Goal: Task Accomplishment & Management: Complete application form

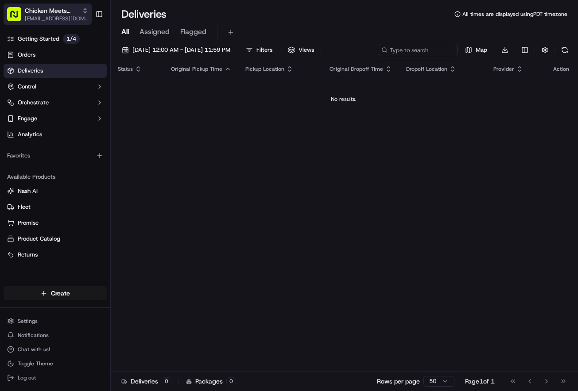
click at [82, 14] on div "Chicken Meets Rice - Coleman" at bounding box center [56, 10] width 63 height 9
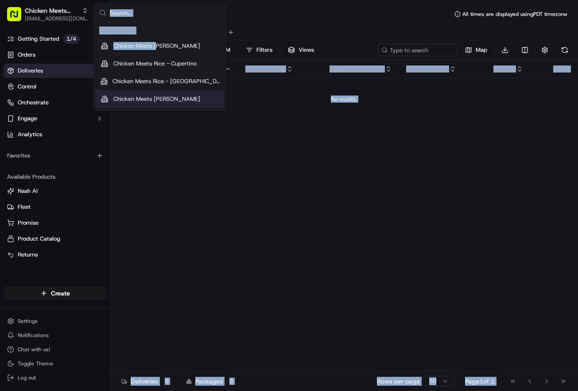
drag, startPoint x: 158, startPoint y: 45, endPoint x: 128, endPoint y: 158, distance: 117.6
click at [128, 158] on body "Chicken Meets Rice - Coleman shone@chickenmeetsrice.com Toggle Sidebar Getting …" at bounding box center [289, 195] width 578 height 391
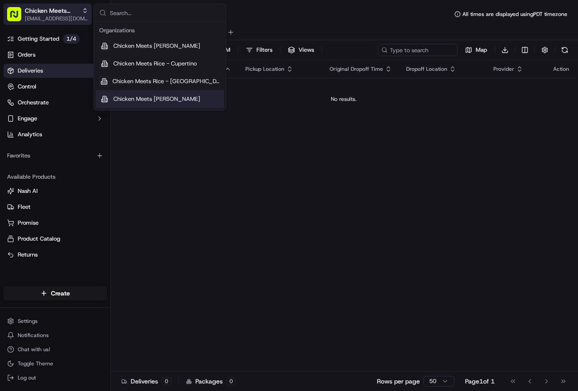
click at [66, 13] on span "Chicken Meets Rice - Coleman" at bounding box center [52, 10] width 54 height 9
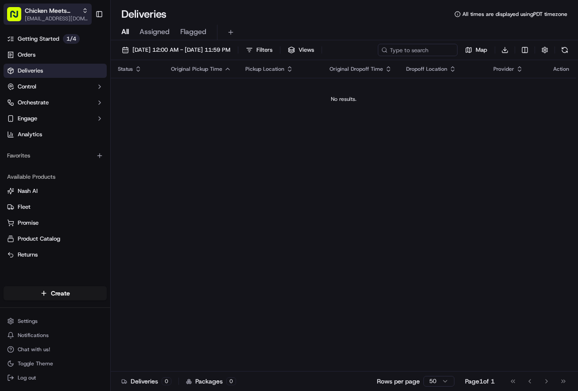
click at [68, 13] on span "Chicken Meets Rice - Coleman" at bounding box center [52, 10] width 54 height 9
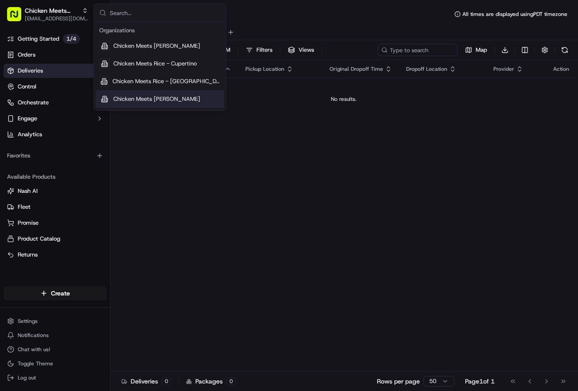
click at [142, 99] on span "Chicken Meets [PERSON_NAME]" at bounding box center [156, 99] width 87 height 8
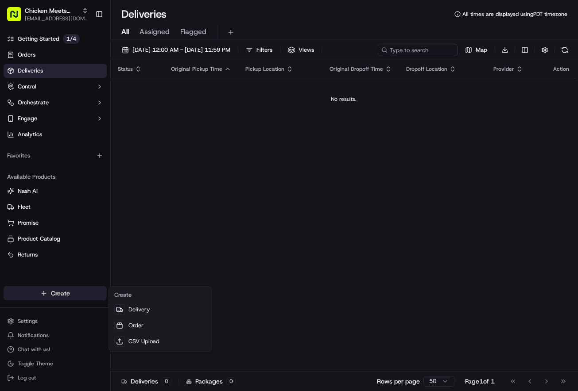
click at [56, 292] on html "Chicken Meets Rice - Tasman shone@chickenmeetsrice.com Toggle Sidebar Getting S…" at bounding box center [289, 195] width 578 height 391
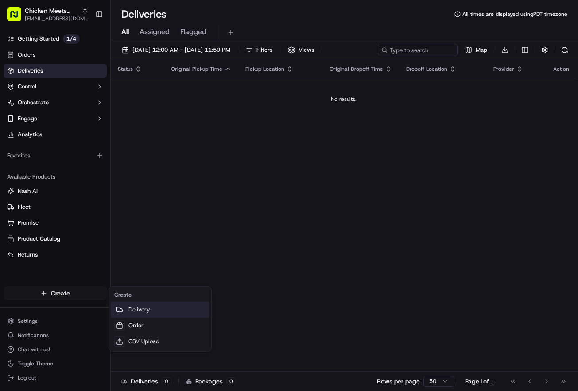
click at [128, 309] on link "Delivery" at bounding box center [160, 310] width 99 height 16
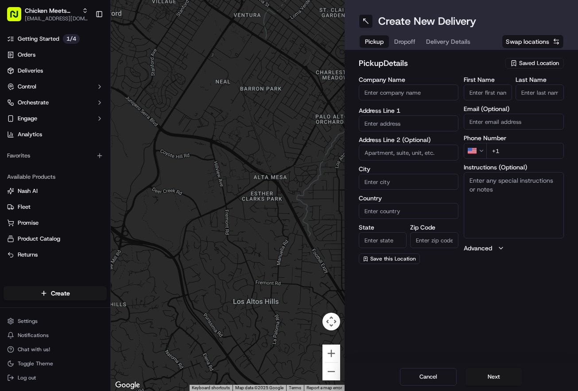
click at [523, 62] on span "Saved Location" at bounding box center [539, 63] width 40 height 8
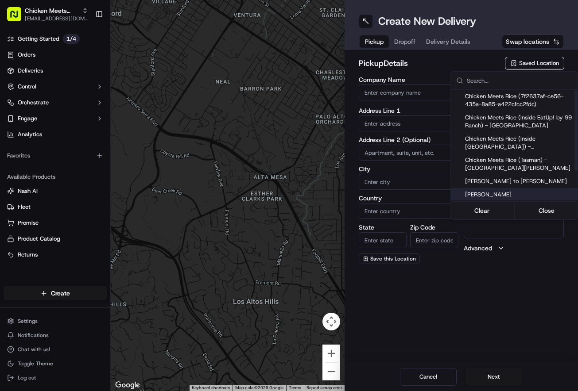
click at [498, 191] on span "COLEMAN" at bounding box center [519, 195] width 109 height 8
type input "COLEMAN"
type input "1331 Coleman Ave"
type input "Santa Clara"
type input "US"
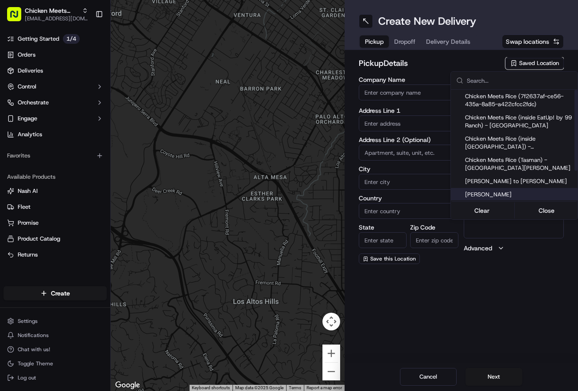
type input "CA"
type input "95050"
type input "Paul"
type input "Nguyen"
type input "+1 408 890 0626"
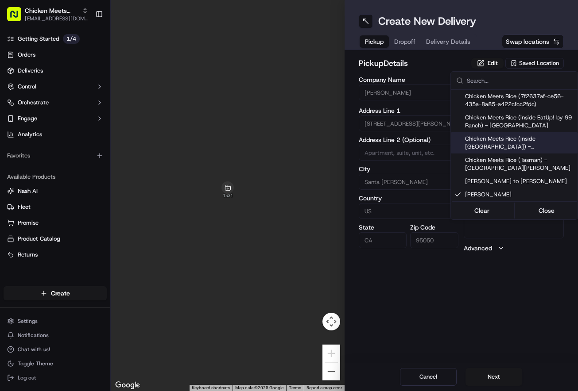
click at [350, 59] on html "Chicken Meets Rice - Tasman shone@chickenmeetsrice.com Toggle Sidebar Getting S…" at bounding box center [289, 195] width 578 height 391
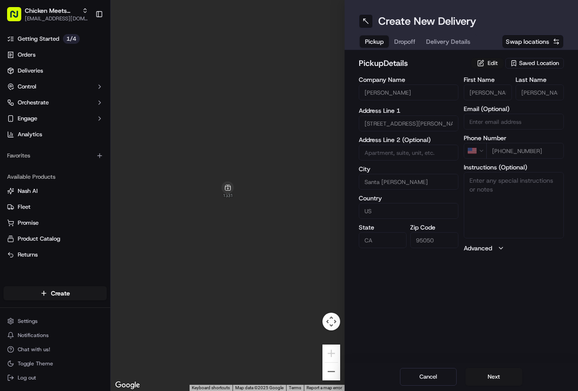
click at [487, 63] on button "Edit" at bounding box center [487, 63] width 32 height 11
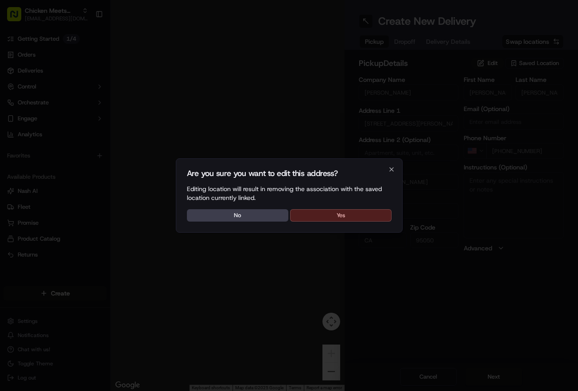
click at [325, 216] on button "Yes" at bounding box center [340, 215] width 101 height 12
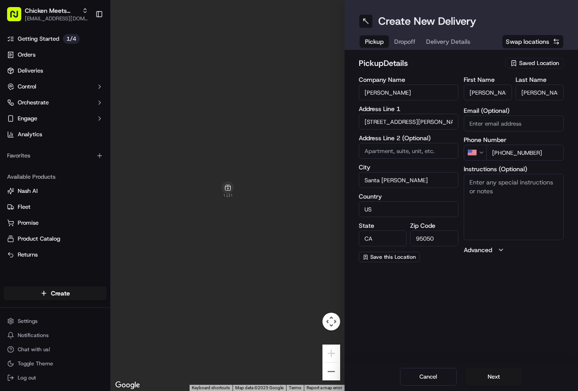
click at [493, 93] on input "Paul" at bounding box center [488, 93] width 48 height 16
type input "Shone"
type input "Tran"
click at [494, 195] on textarea "Instructions (Optional)" at bounding box center [514, 207] width 100 height 66
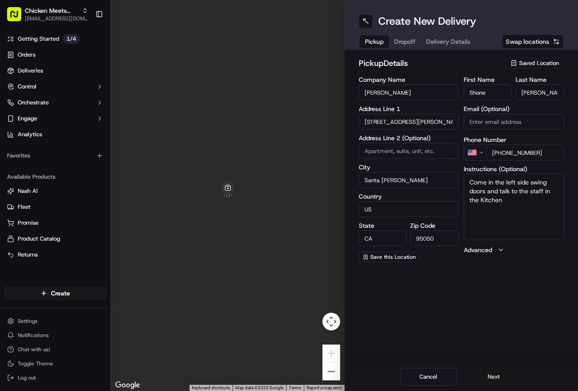
type textarea "Come in the left side swing doors and talk to the staff in the Kitchen"
click at [492, 373] on button "Next" at bounding box center [493, 377] width 57 height 18
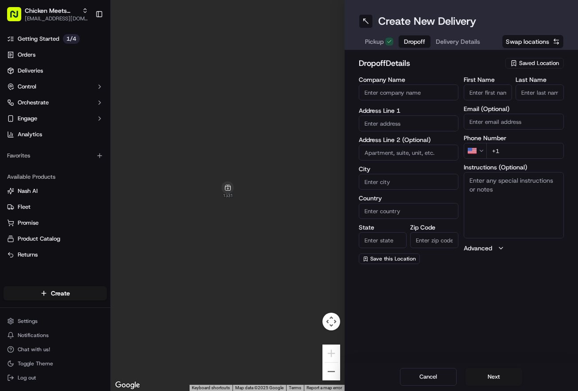
click at [529, 68] on div "Saved Location" at bounding box center [534, 63] width 58 height 11
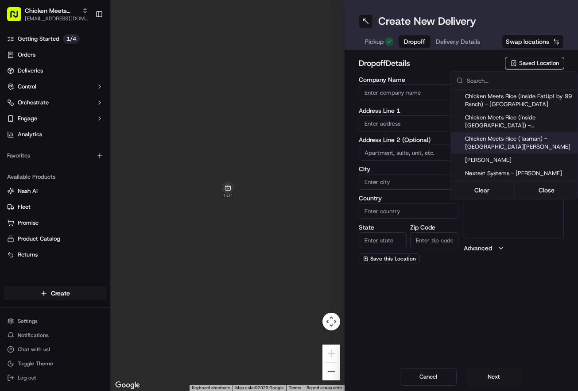
click at [510, 139] on span "Chicken Meets Rice (Tasman) - Santa Clara" at bounding box center [519, 143] width 109 height 16
type input "Chicken Meets Rice (Tasman) - Santa Clara"
type input "2213 Tasman Dr"
type input "Santa Clara"
type input "US"
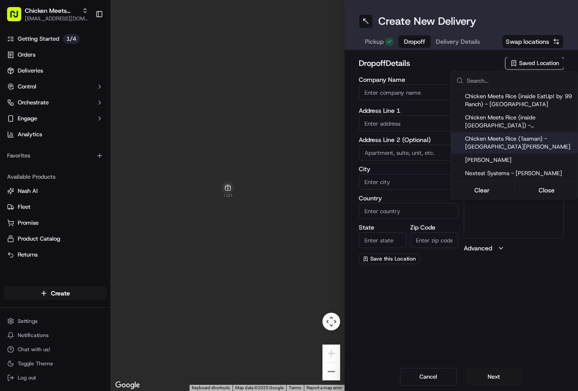
type input "CA"
type input "95054"
type input "+1 408 212 7928"
type textarea "DROPOFF AT Chicken Meets Rice (Tasman)"
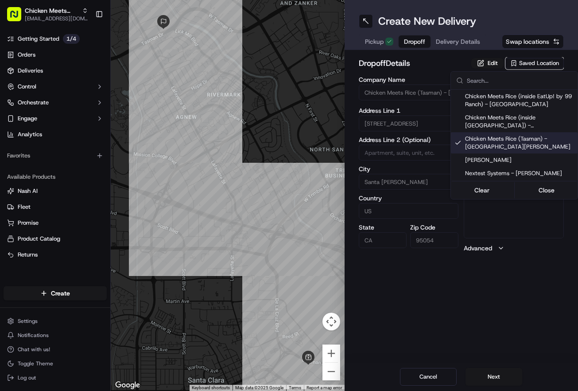
click at [432, 60] on html "Chicken Meets Rice - Tasman shone@chickenmeetsrice.com Toggle Sidebar Getting S…" at bounding box center [289, 195] width 578 height 391
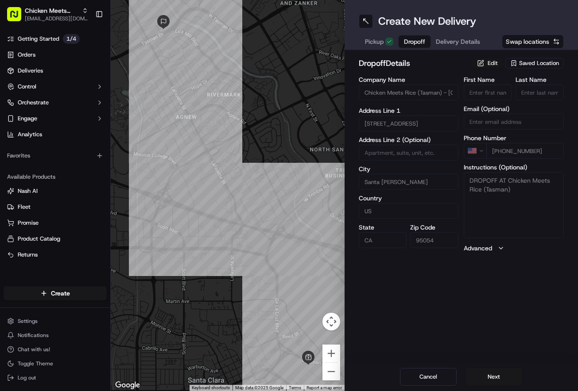
click at [493, 64] on button "Edit" at bounding box center [487, 63] width 32 height 11
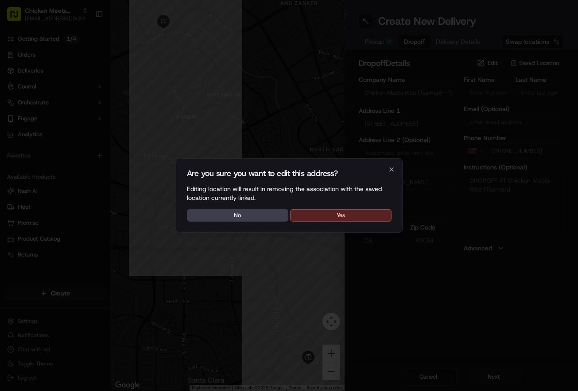
click at [348, 208] on div "Are you sure you want to edit this address? Editing location will result in rem…" at bounding box center [289, 195] width 227 height 74
click at [345, 215] on button "Yes" at bounding box center [340, 215] width 101 height 12
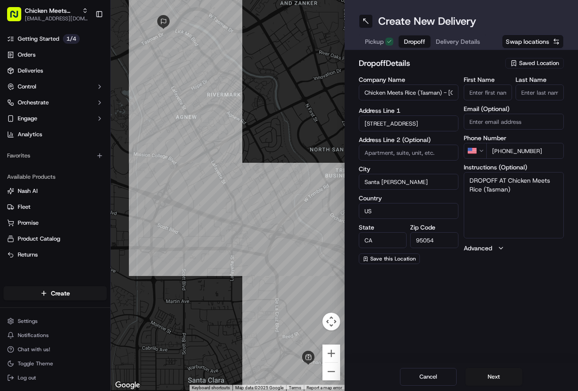
click at [482, 93] on input "First Name" at bounding box center [488, 93] width 48 height 16
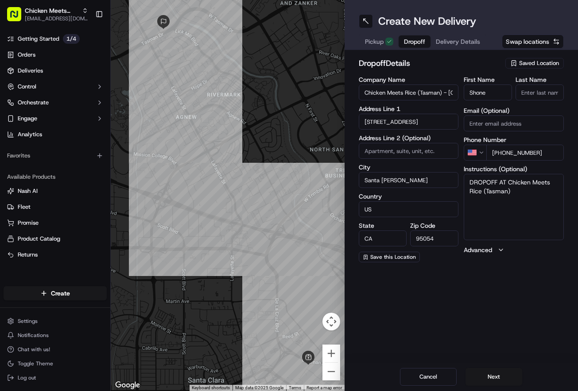
type input "Shone"
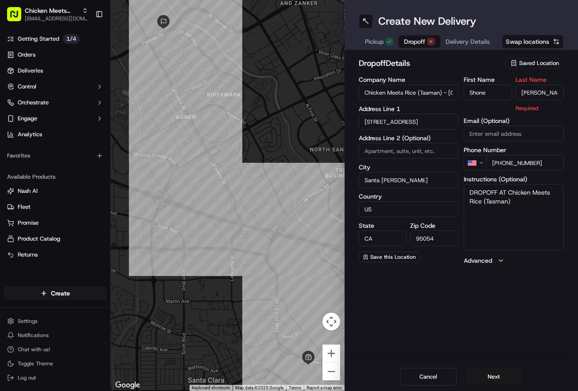
type input "Tran"
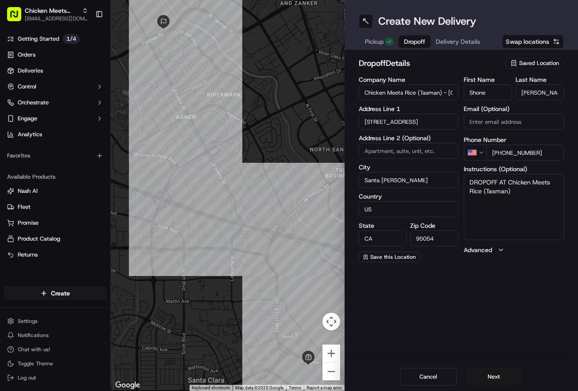
click at [470, 183] on textarea "DROPOFF AT Chicken Meets Rice (Tasman)" at bounding box center [514, 207] width 100 height 66
click at [545, 198] on textarea "Open the door and DROPOFF AT Chicken Meets Rice (Tasman). If door is locked, go…" at bounding box center [514, 207] width 100 height 66
drag, startPoint x: 549, startPoint y: 199, endPoint x: 563, endPoint y: 236, distance: 38.8
click at [563, 236] on textarea "Open the door and DROPOFF AT Chicken Meets Rice (Tasman). If door is locked, go…" at bounding box center [514, 207] width 100 height 66
type textarea "Open the door and DROPOFF AT Chicken Meets Rice (Tasman). If door is locked, ca…"
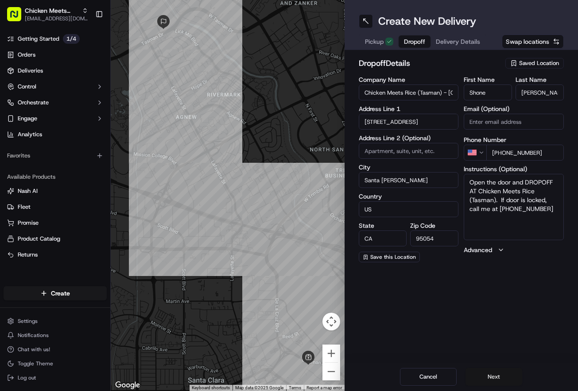
click at [502, 380] on button "Next" at bounding box center [493, 377] width 57 height 18
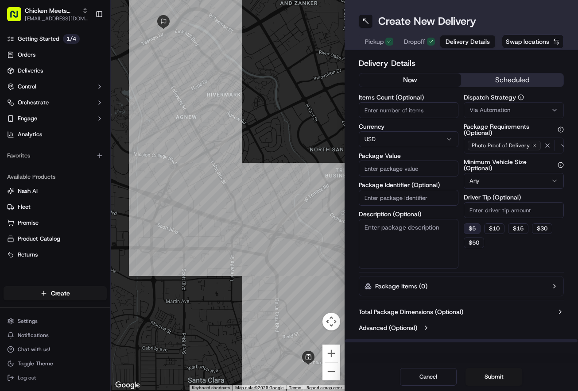
click at [476, 224] on button "$ 5" at bounding box center [472, 229] width 17 height 11
click at [492, 224] on button "$ 10" at bounding box center [494, 229] width 20 height 11
type input "10"
click at [487, 376] on button "Submit" at bounding box center [493, 377] width 57 height 18
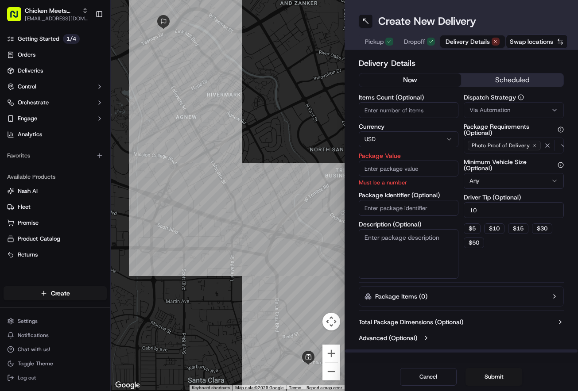
click at [412, 156] on label "Package Value" at bounding box center [409, 156] width 100 height 6
click at [412, 161] on input "Package Value" at bounding box center [409, 169] width 100 height 16
type input "20"
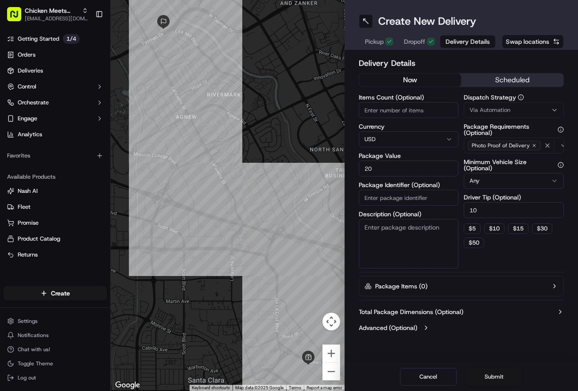
click at [490, 375] on button "Submit" at bounding box center [493, 377] width 57 height 18
